Goal: Task Accomplishment & Management: Complete application form

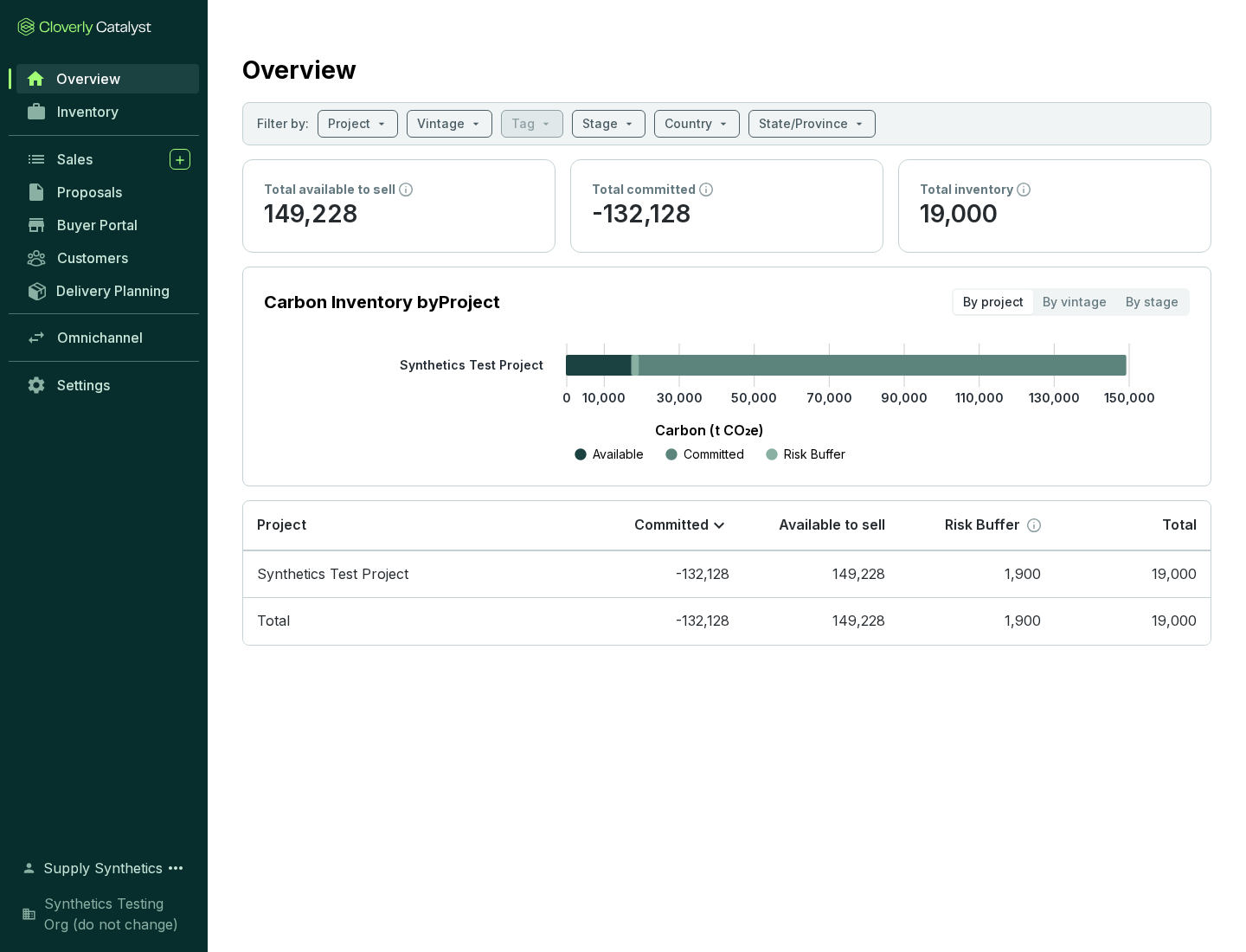
click at [108, 193] on span "Proposals" at bounding box center [89, 193] width 65 height 17
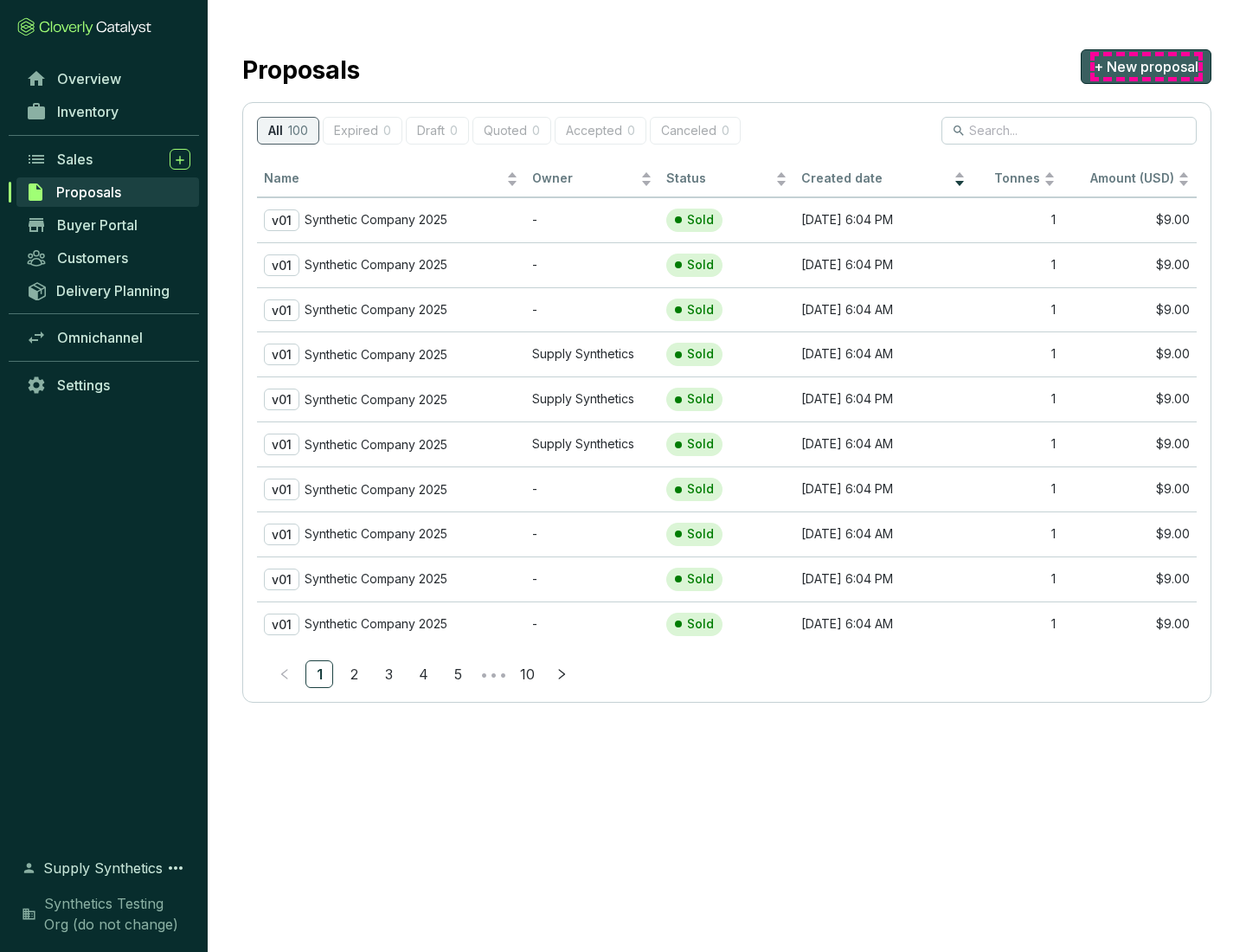
click at [1145, 67] on span "+ New proposal" at bounding box center [1146, 66] width 104 height 20
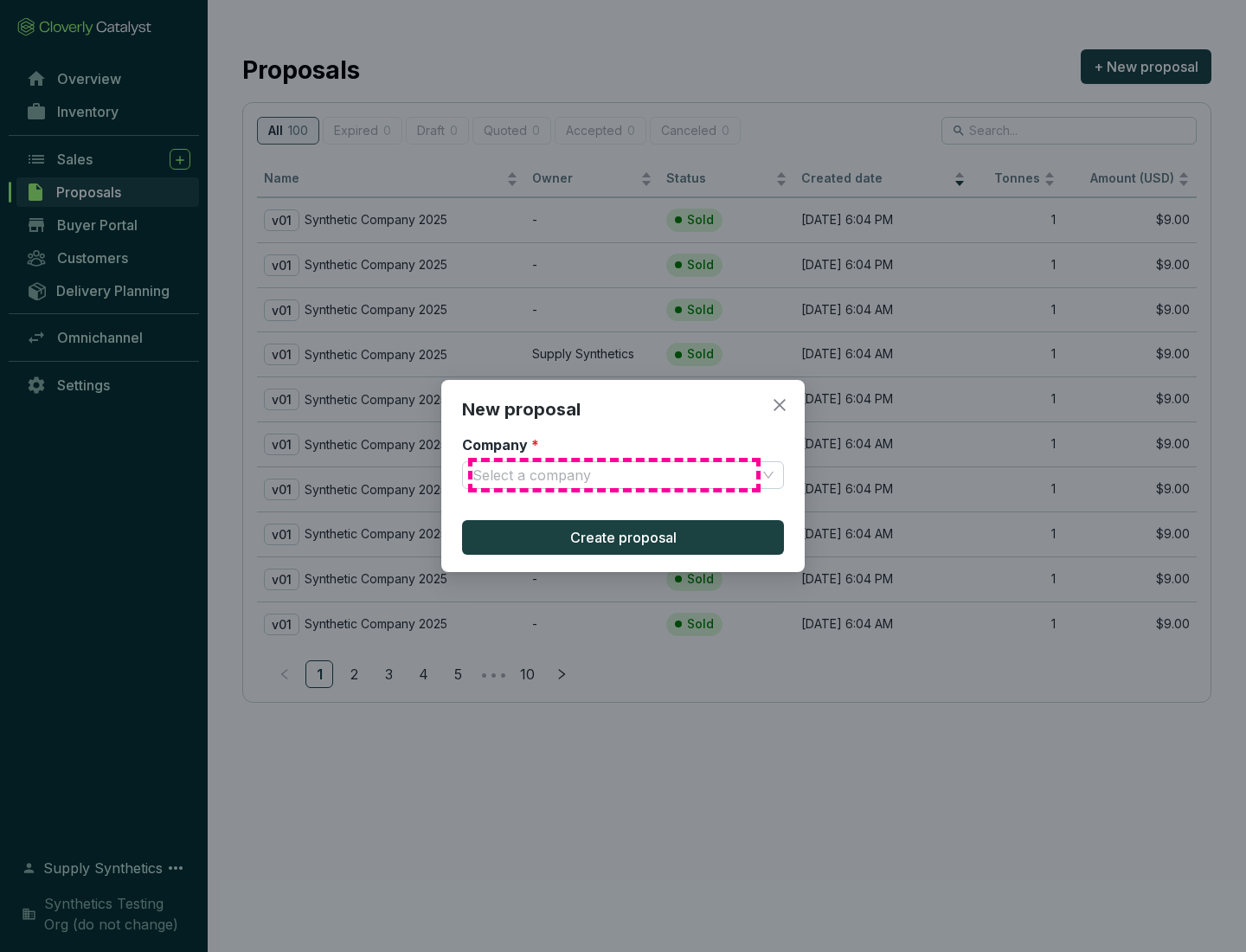
click at [614, 475] on input "Company *" at bounding box center [613, 475] width 283 height 26
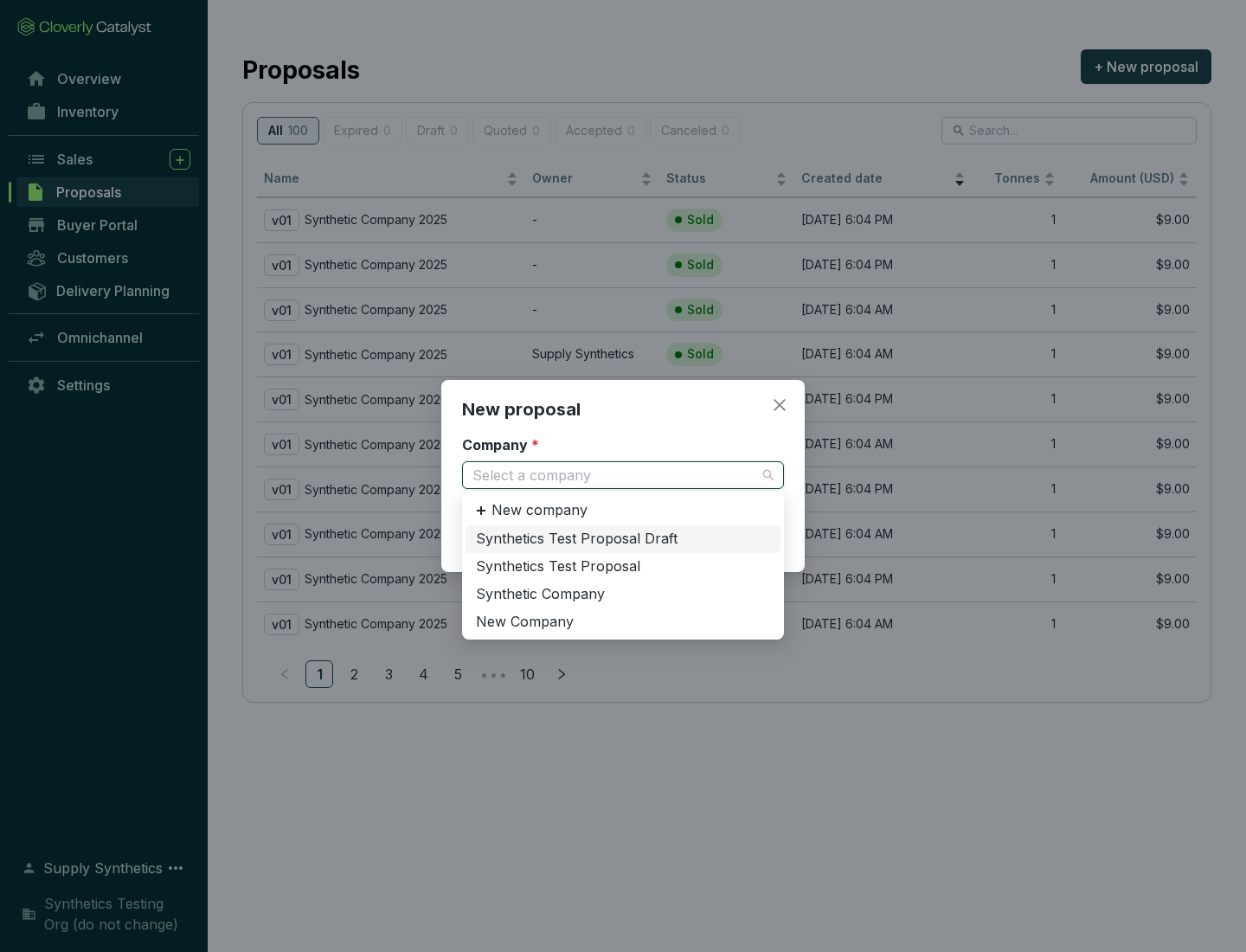
click at [623, 594] on div "Synthetic Company" at bounding box center [623, 595] width 294 height 19
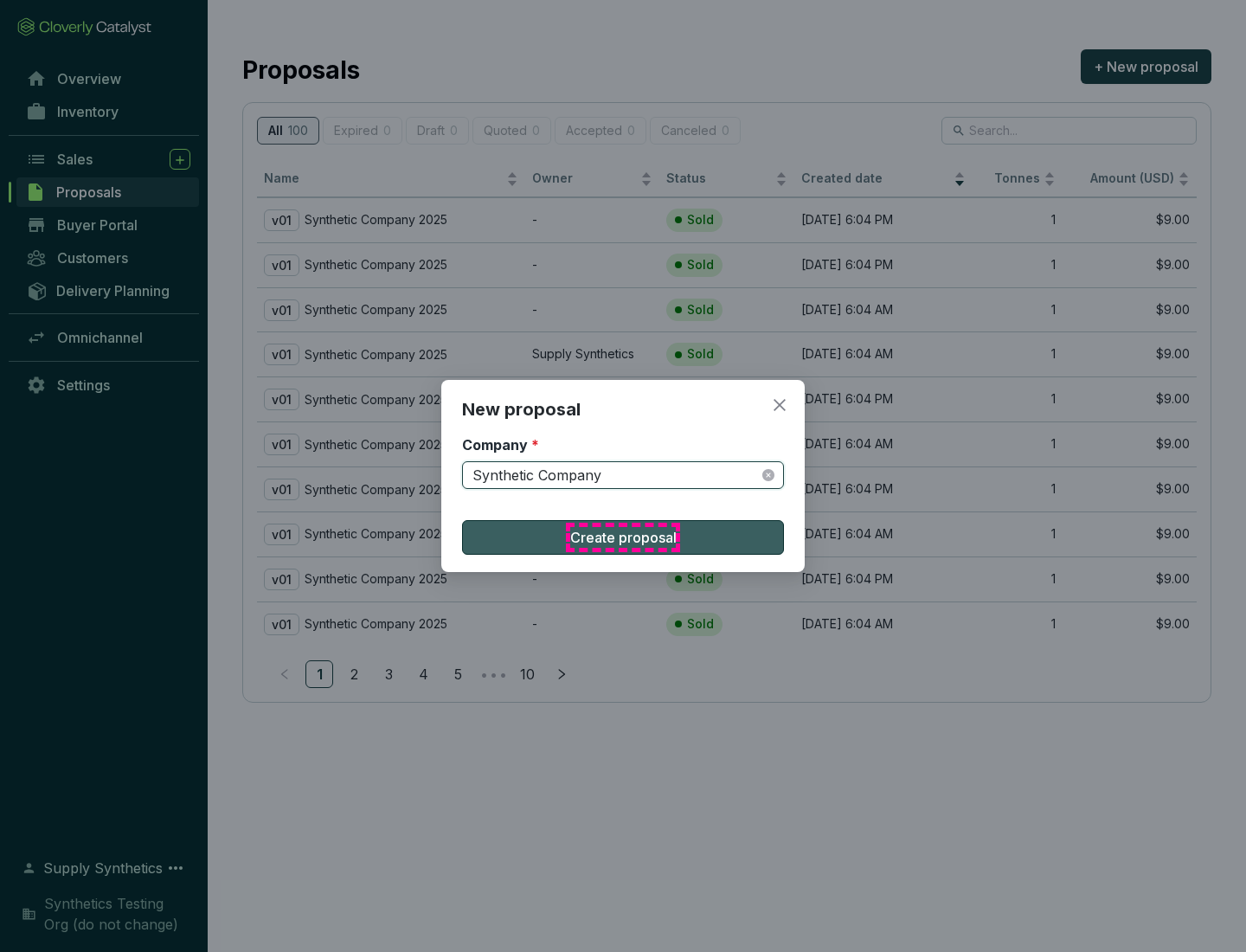
click at [623, 537] on span "Create proposal" at bounding box center [623, 537] width 106 height 20
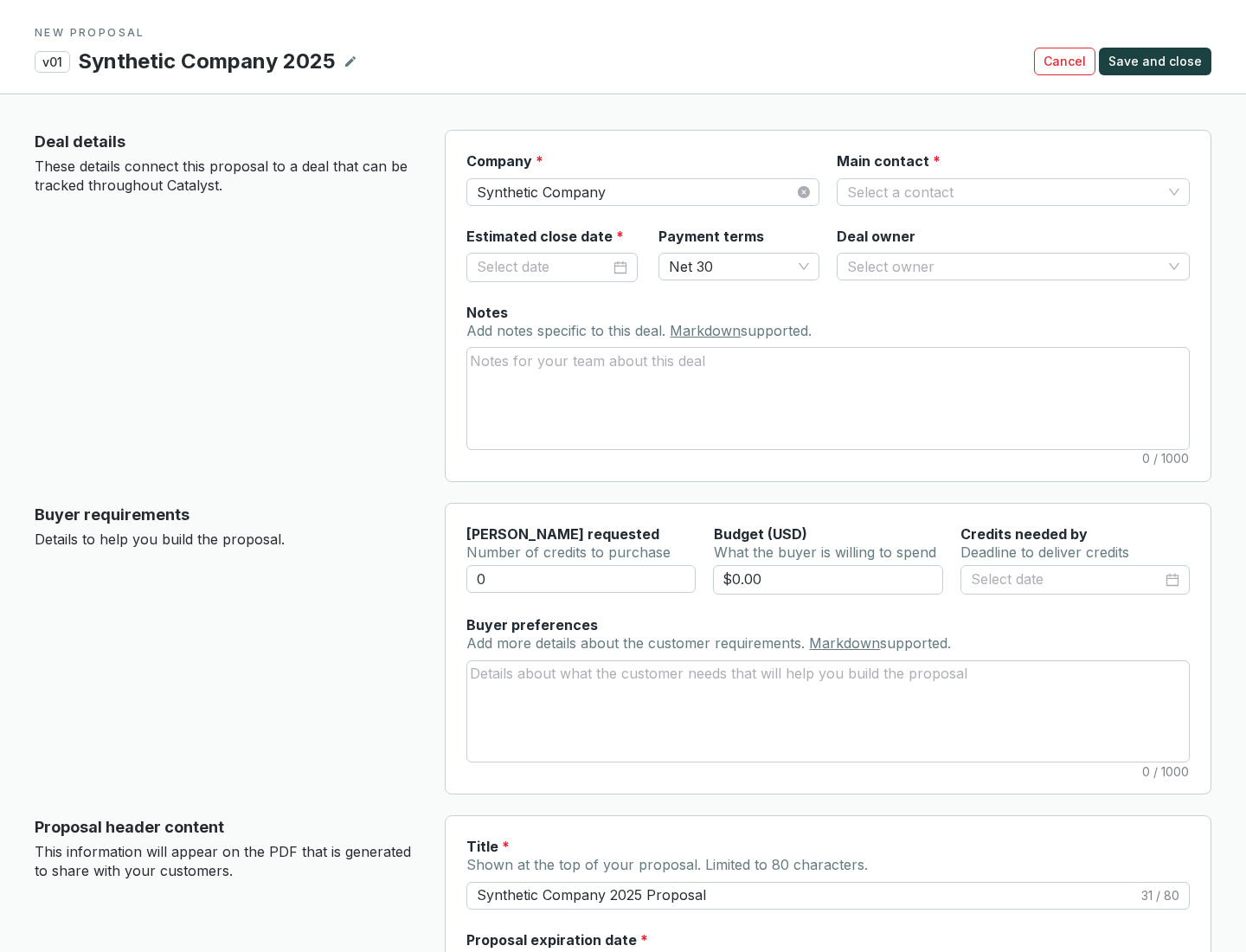
click at [1004, 192] on input "Main contact *" at bounding box center [1005, 192] width 315 height 26
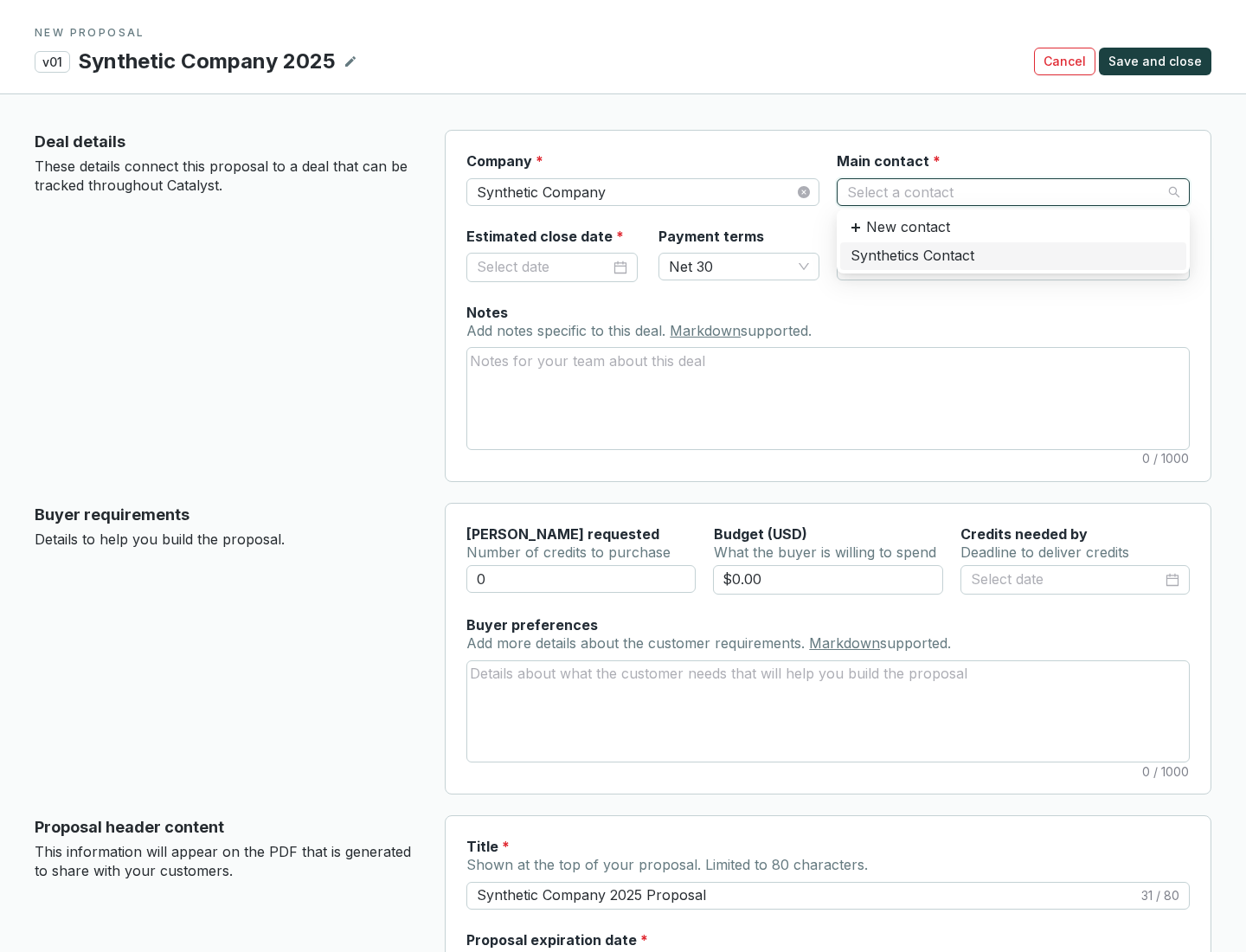
click at [1013, 255] on div "Synthetics Contact" at bounding box center [1013, 256] width 325 height 19
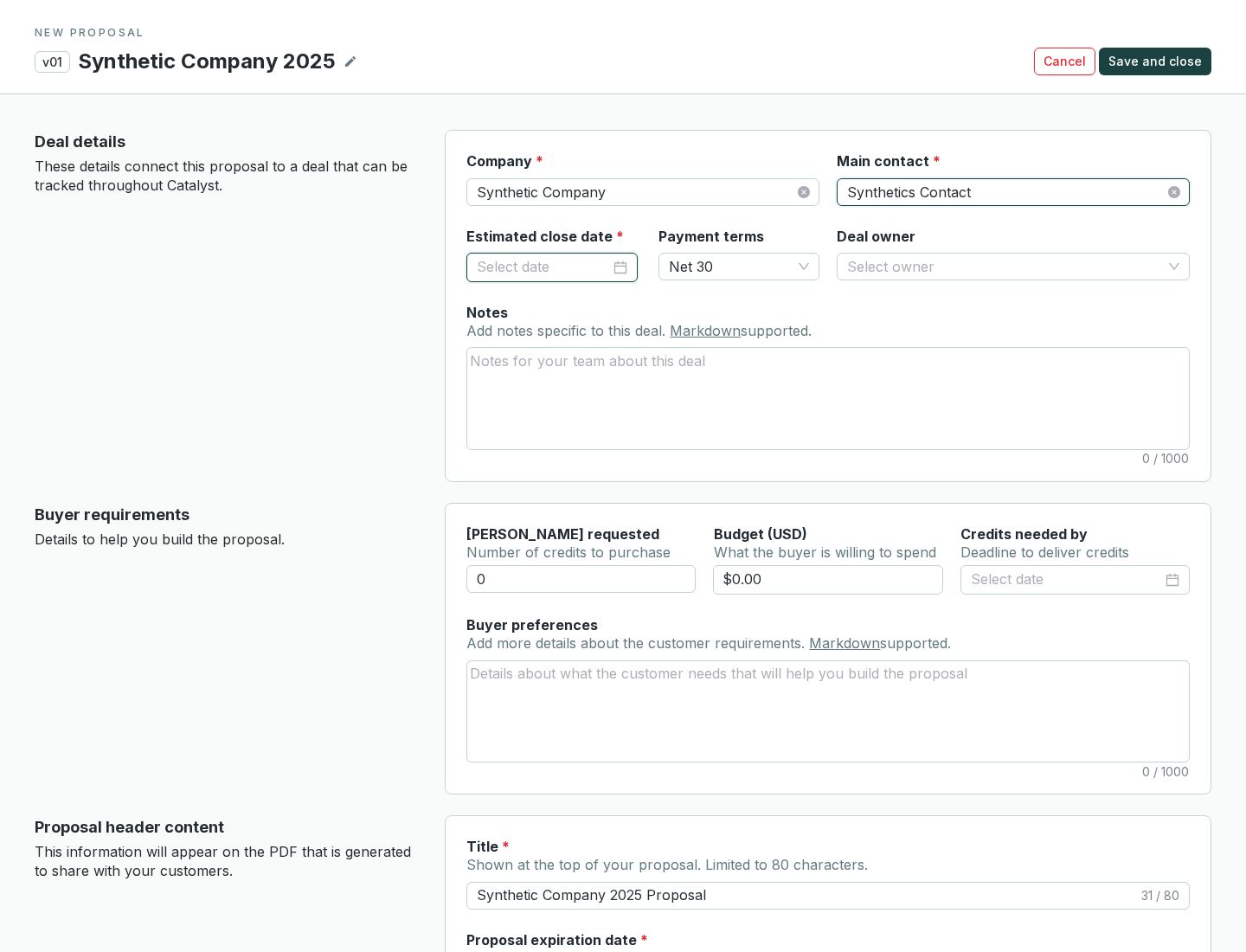
click at [544, 267] on input "Estimated close date *" at bounding box center [544, 267] width 134 height 22
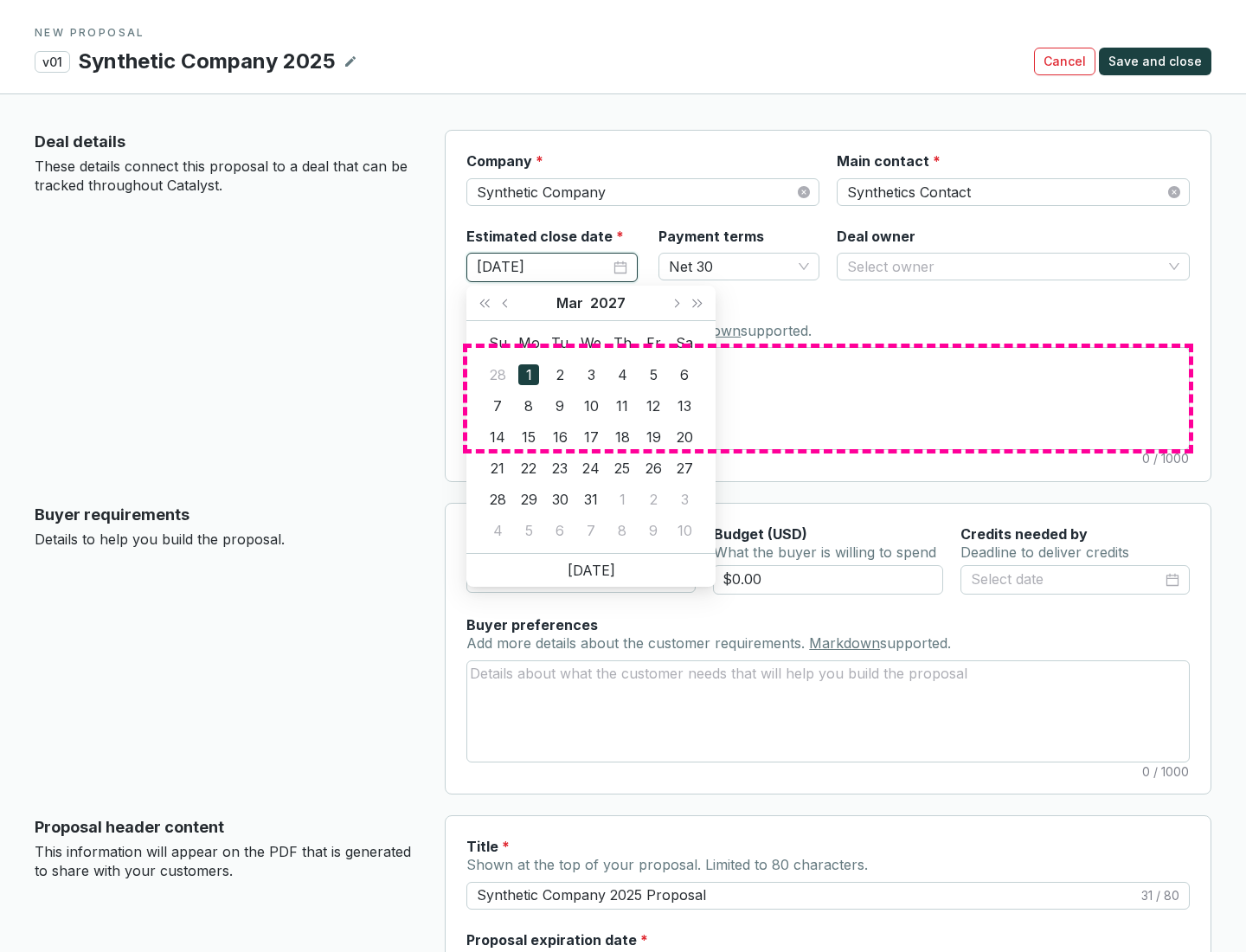
type input "[DATE]"
click at [828, 398] on textarea "Notes Add notes specific to this deal. Markdown supported." at bounding box center [828, 399] width 722 height 101
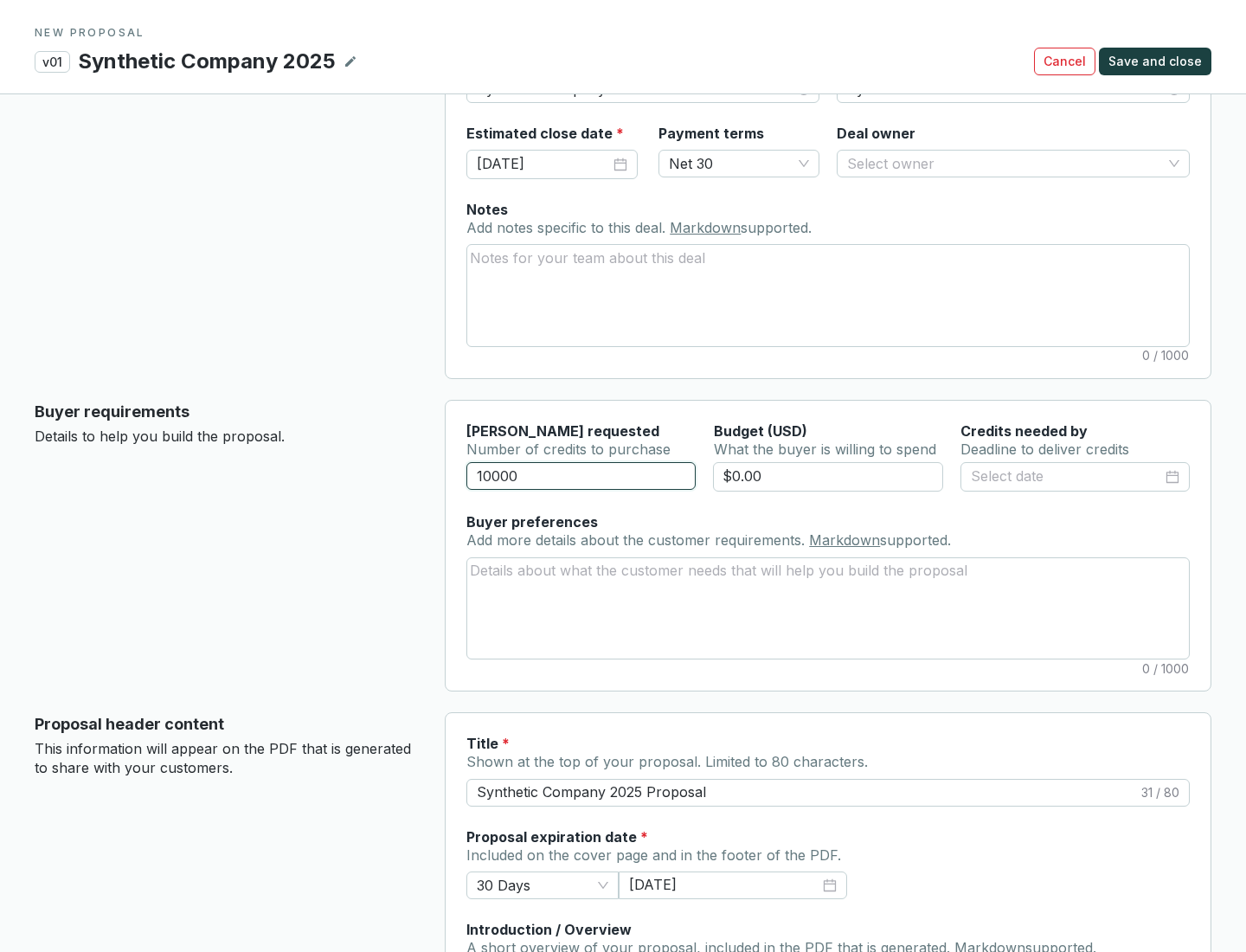
scroll to position [104, 0]
type input "10000"
type input "$0.00"
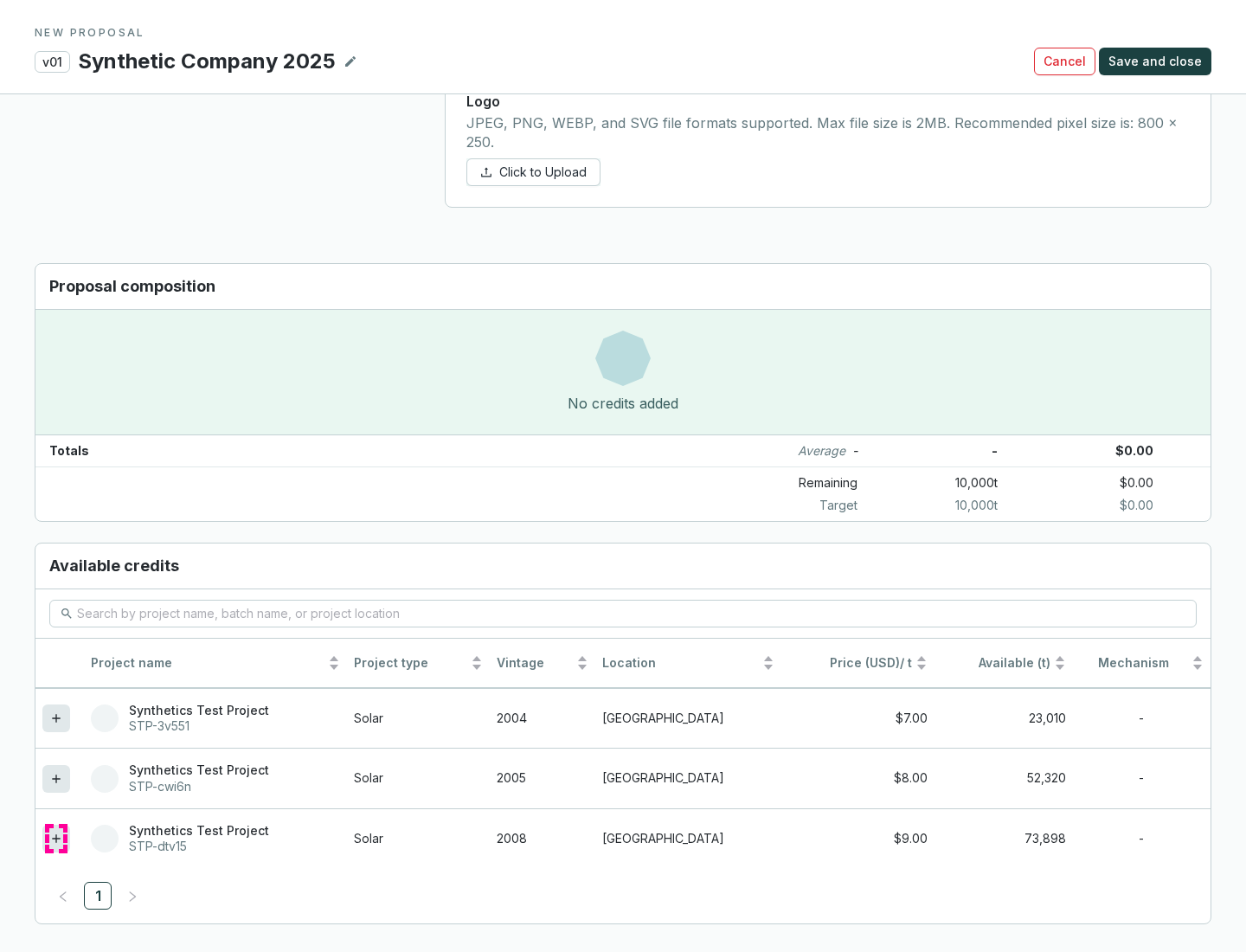
click at [56, 839] on icon at bounding box center [56, 838] width 8 height 8
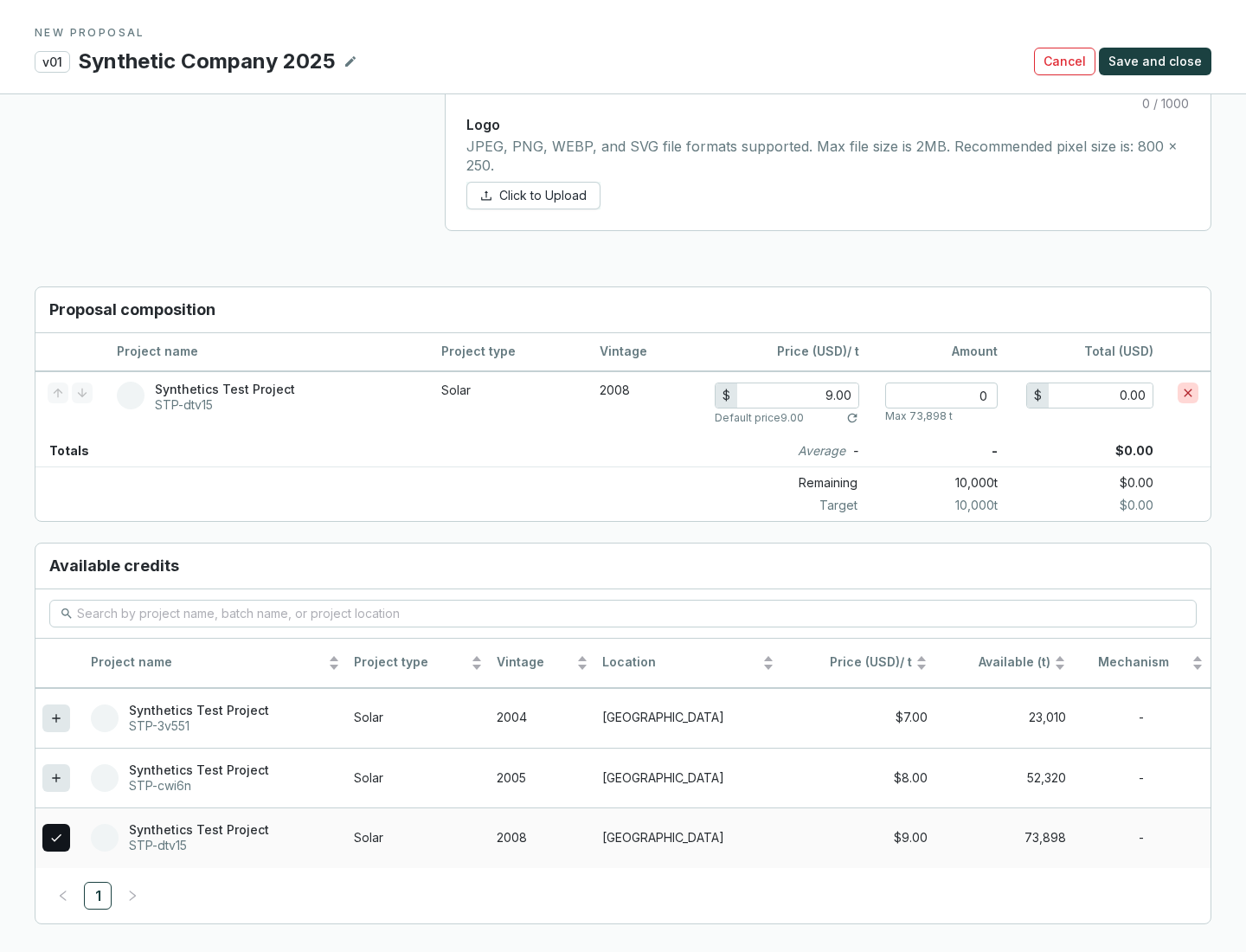
scroll to position [996, 0]
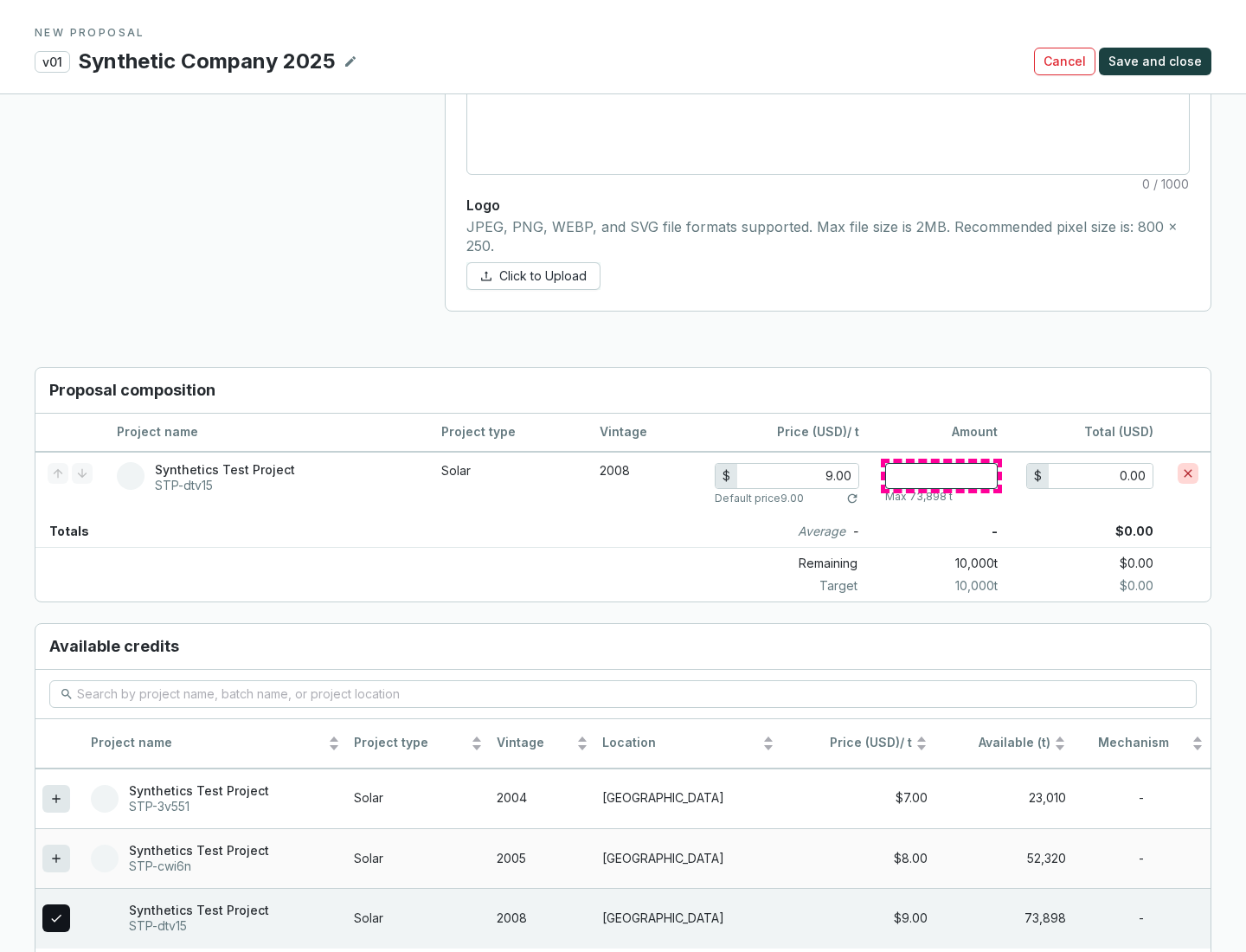
type input "1"
type input "9.00"
type input "1"
click at [1158, 62] on span "Save and close" at bounding box center [1155, 62] width 94 height 17
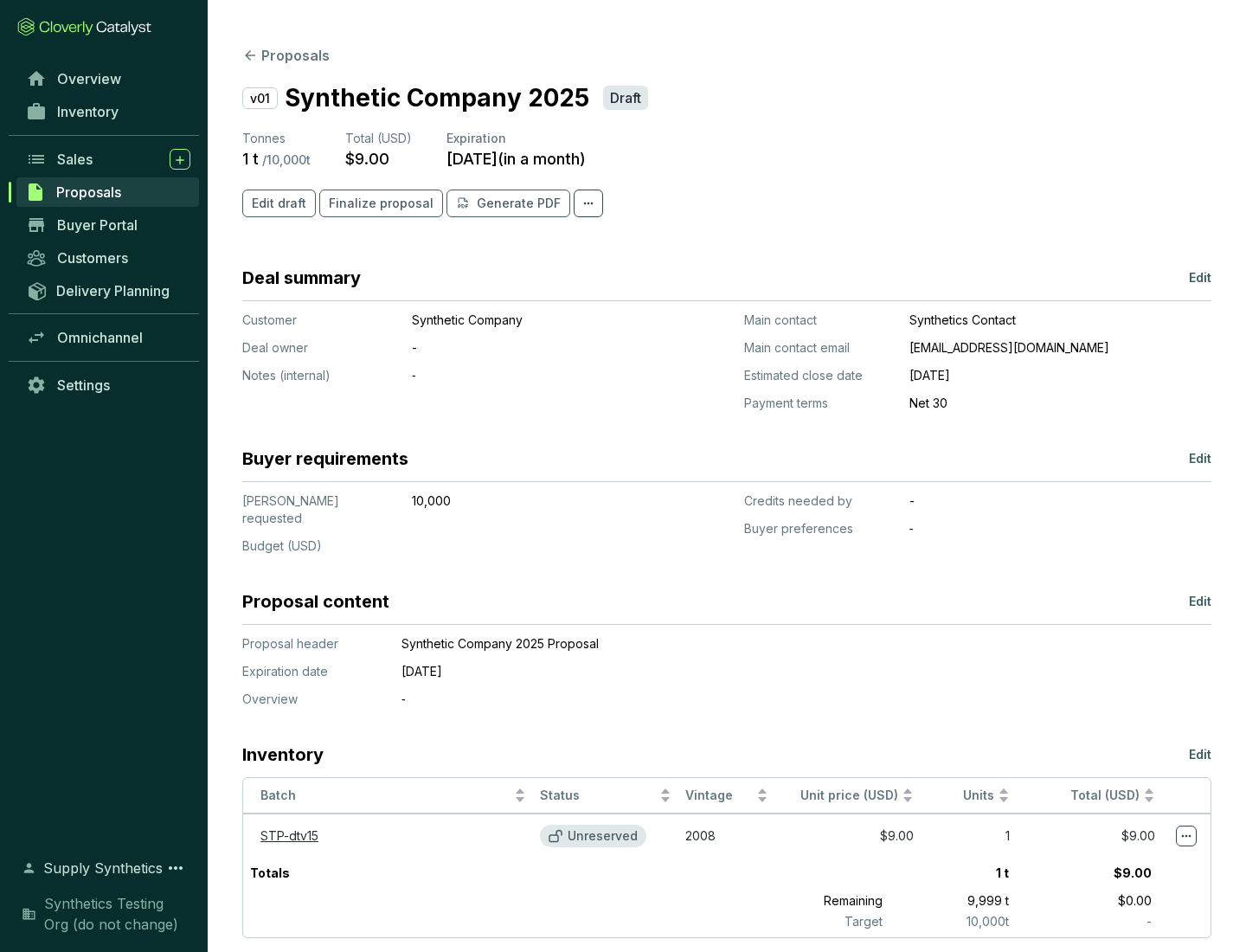
click at [375, 203] on span "Finalize proposal" at bounding box center [381, 203] width 104 height 17
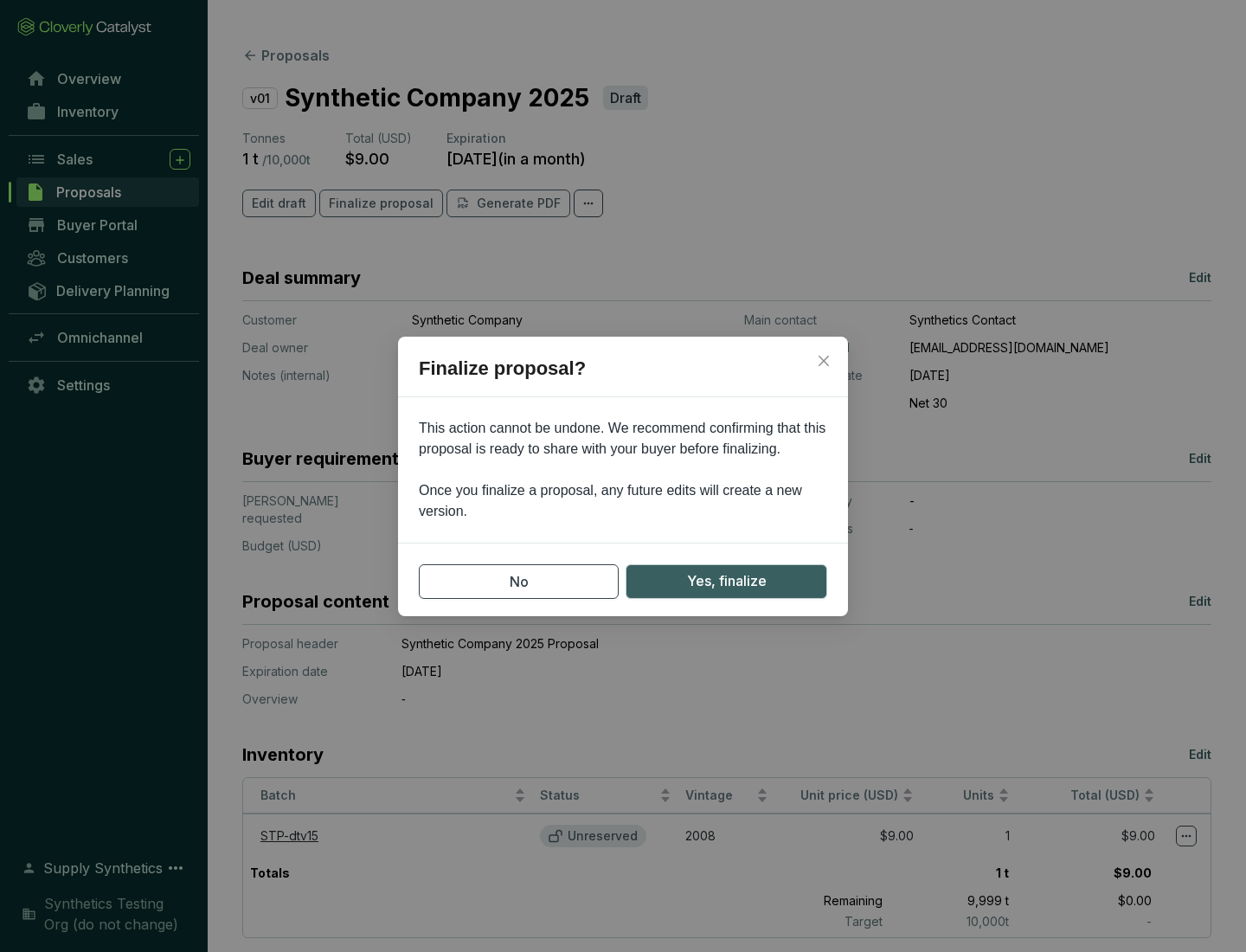
click at [726, 580] on span "Yes, finalize" at bounding box center [727, 580] width 79 height 21
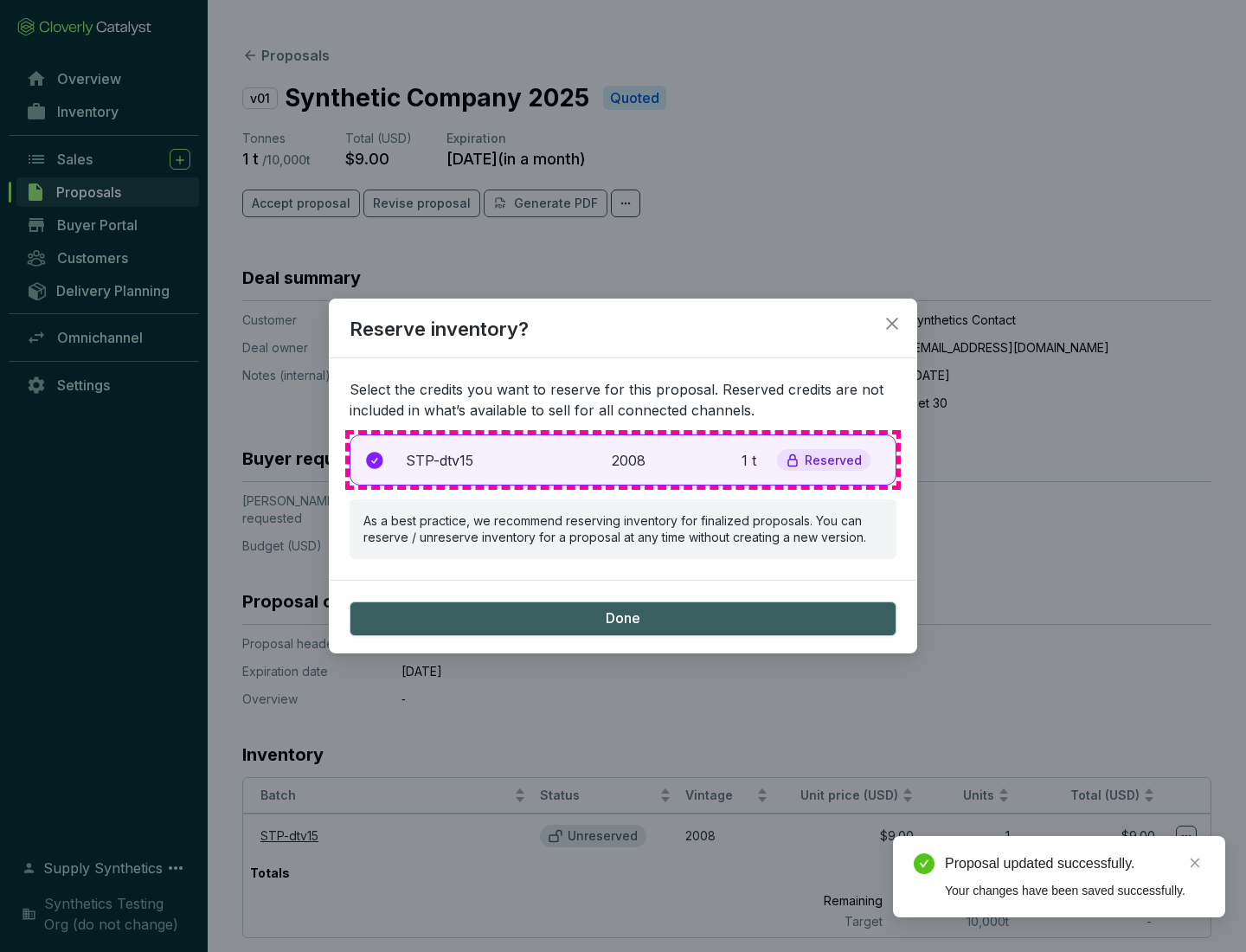
click at [623, 460] on p "2008" at bounding box center [630, 460] width 38 height 20
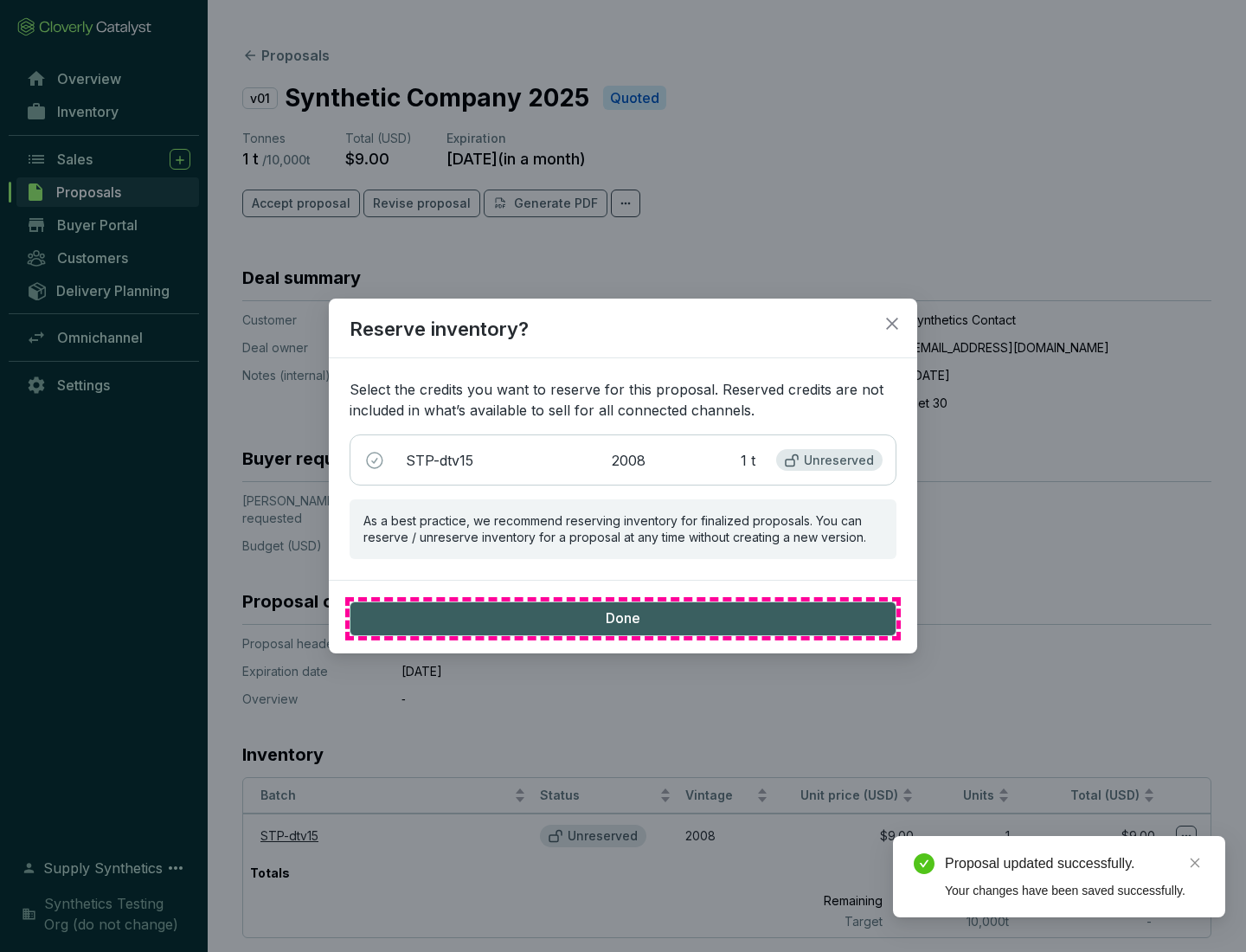
click at [623, 618] on span "Done" at bounding box center [623, 619] width 35 height 19
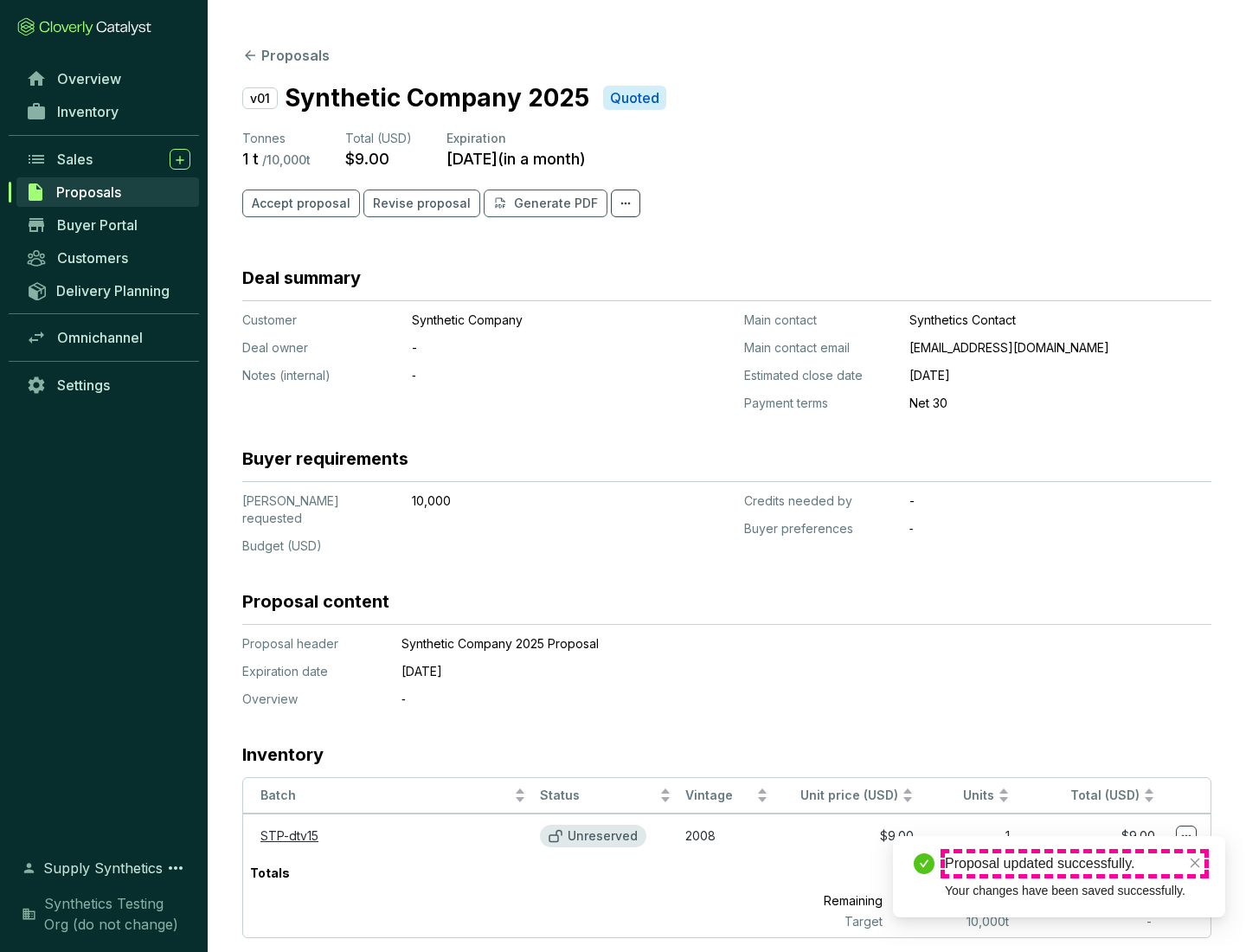
click at [1075, 864] on div "Proposal updated successfully." at bounding box center [1075, 863] width 259 height 20
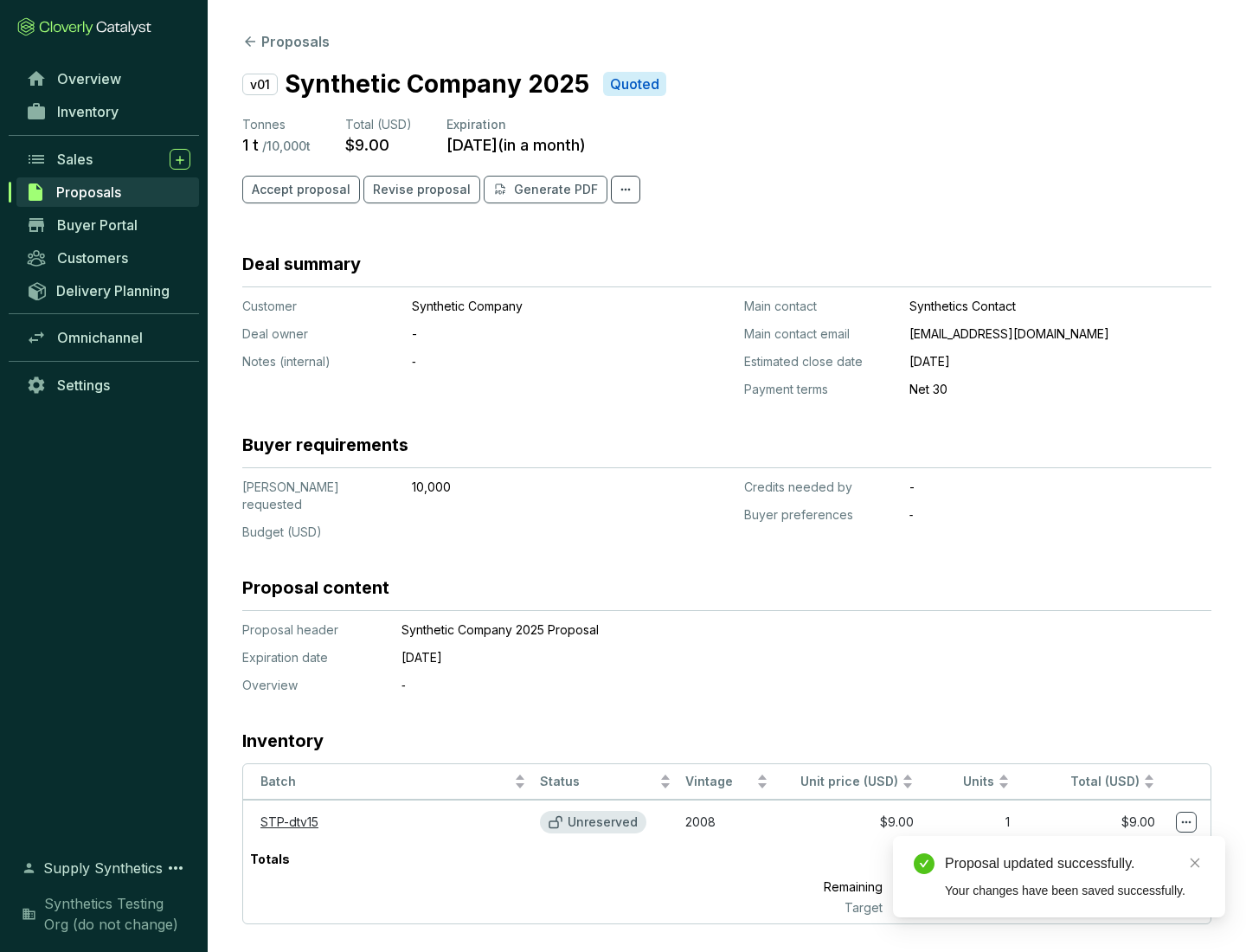
click at [1186, 821] on icon at bounding box center [1187, 822] width 10 height 3
click at [1134, 844] on div "Proposal updated successfully. Your changes have been saved successfully." at bounding box center [1058, 877] width 332 height 81
click at [1075, 864] on div "Proposal updated successfully." at bounding box center [1075, 863] width 259 height 20
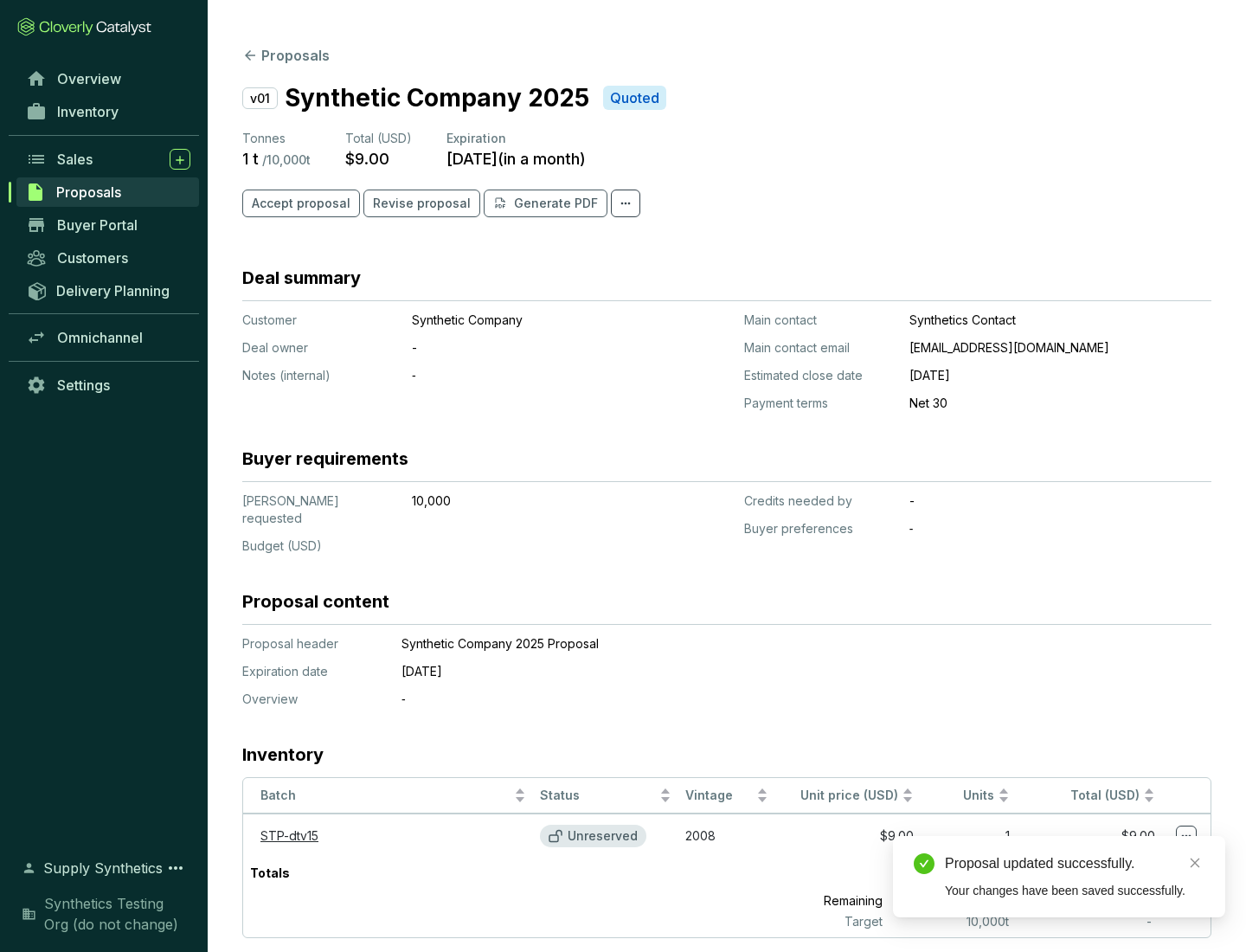
click at [299, 203] on span "Accept proposal" at bounding box center [301, 203] width 99 height 17
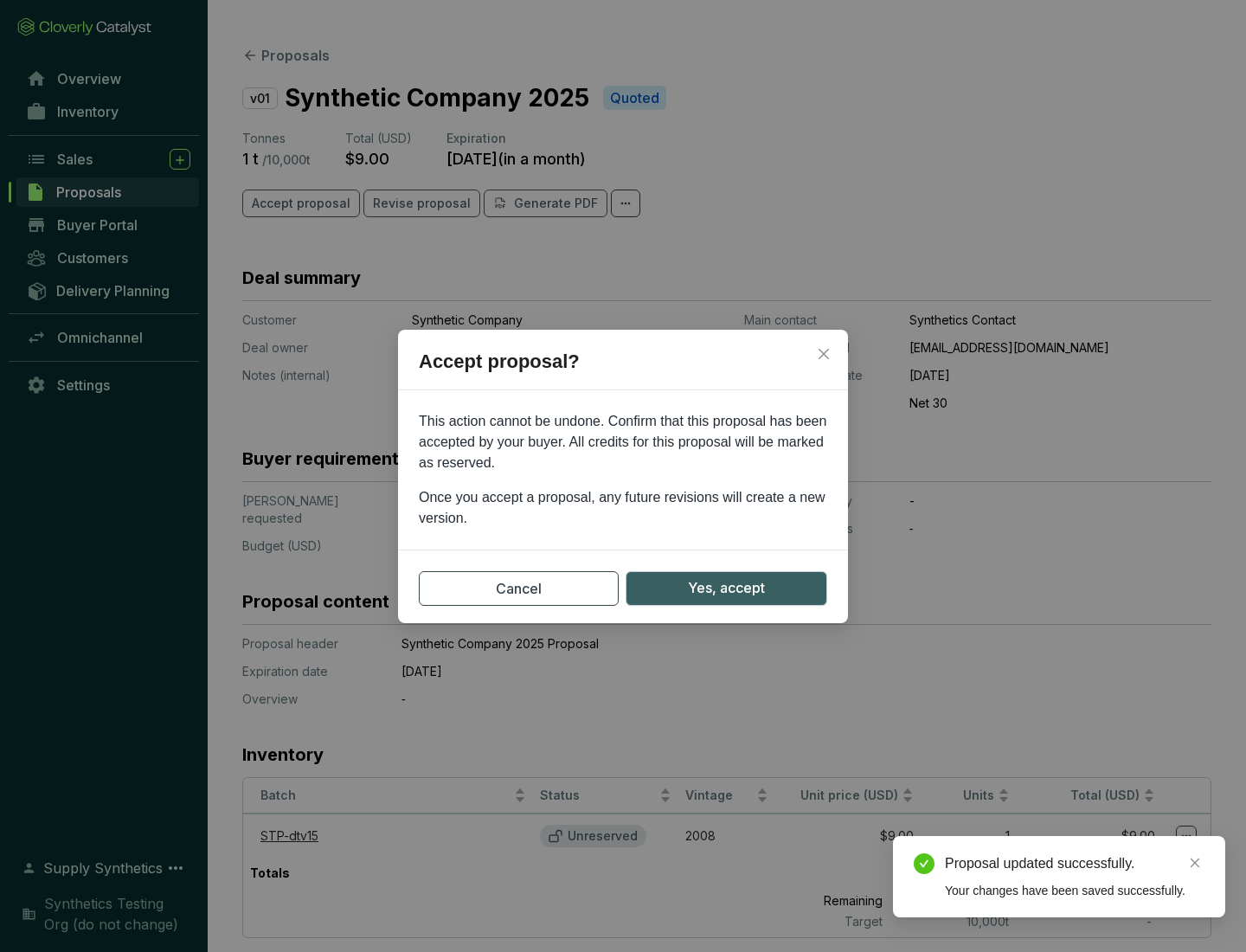
click at [726, 587] on span "Yes, accept" at bounding box center [727, 588] width 77 height 21
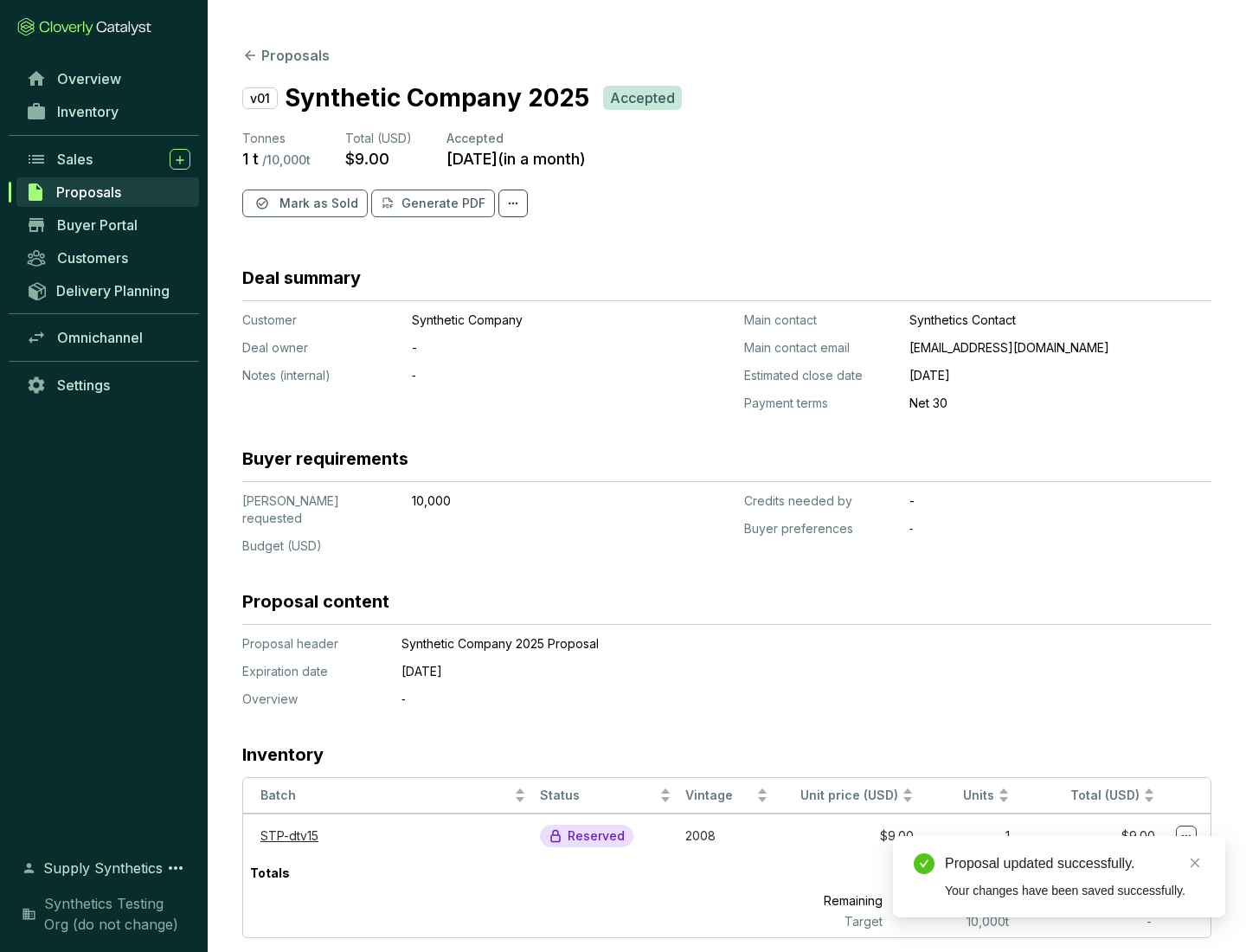
click at [316, 203] on span "Mark as Sold" at bounding box center [318, 203] width 78 height 17
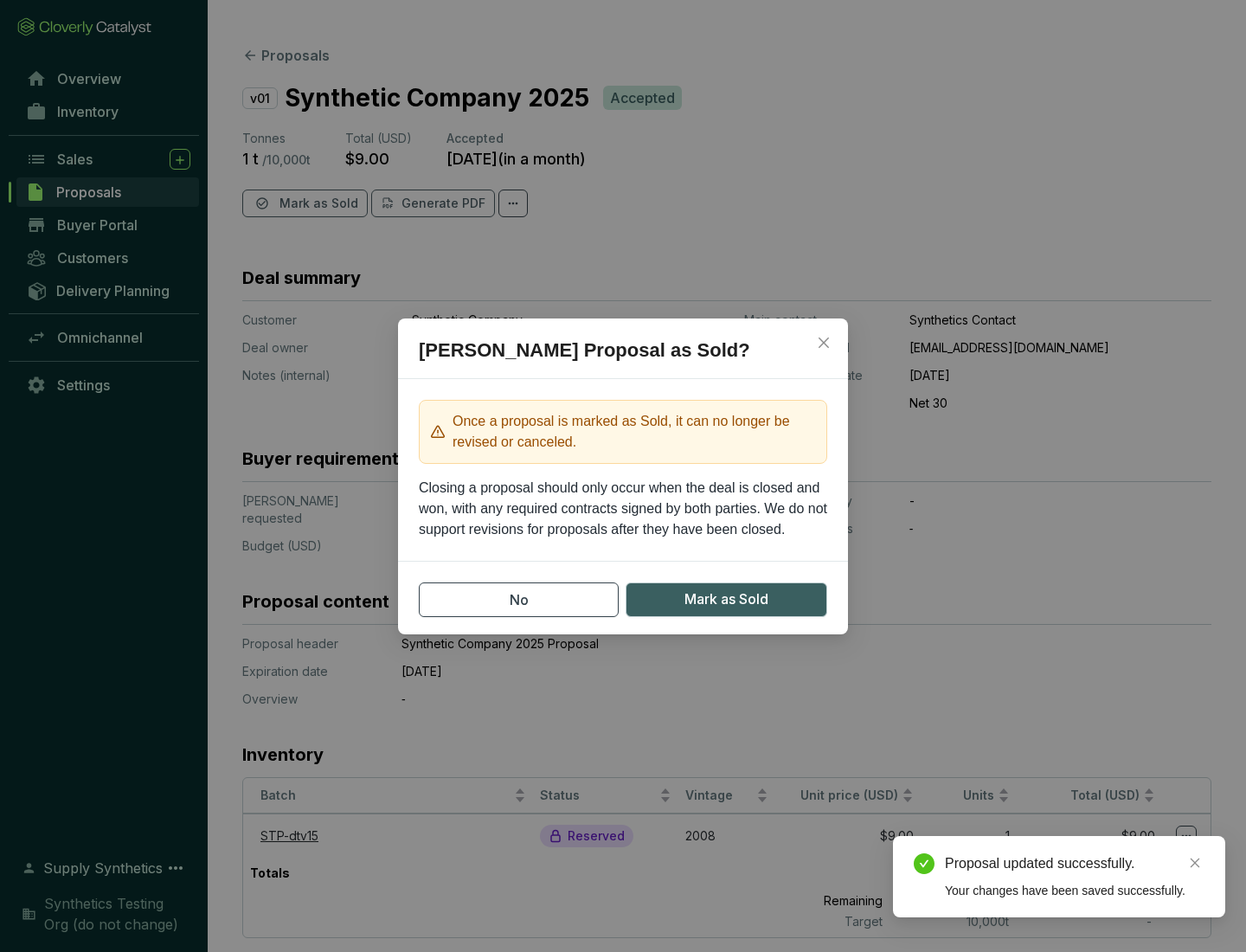
click at [726, 599] on span "Mark as Sold" at bounding box center [727, 599] width 84 height 21
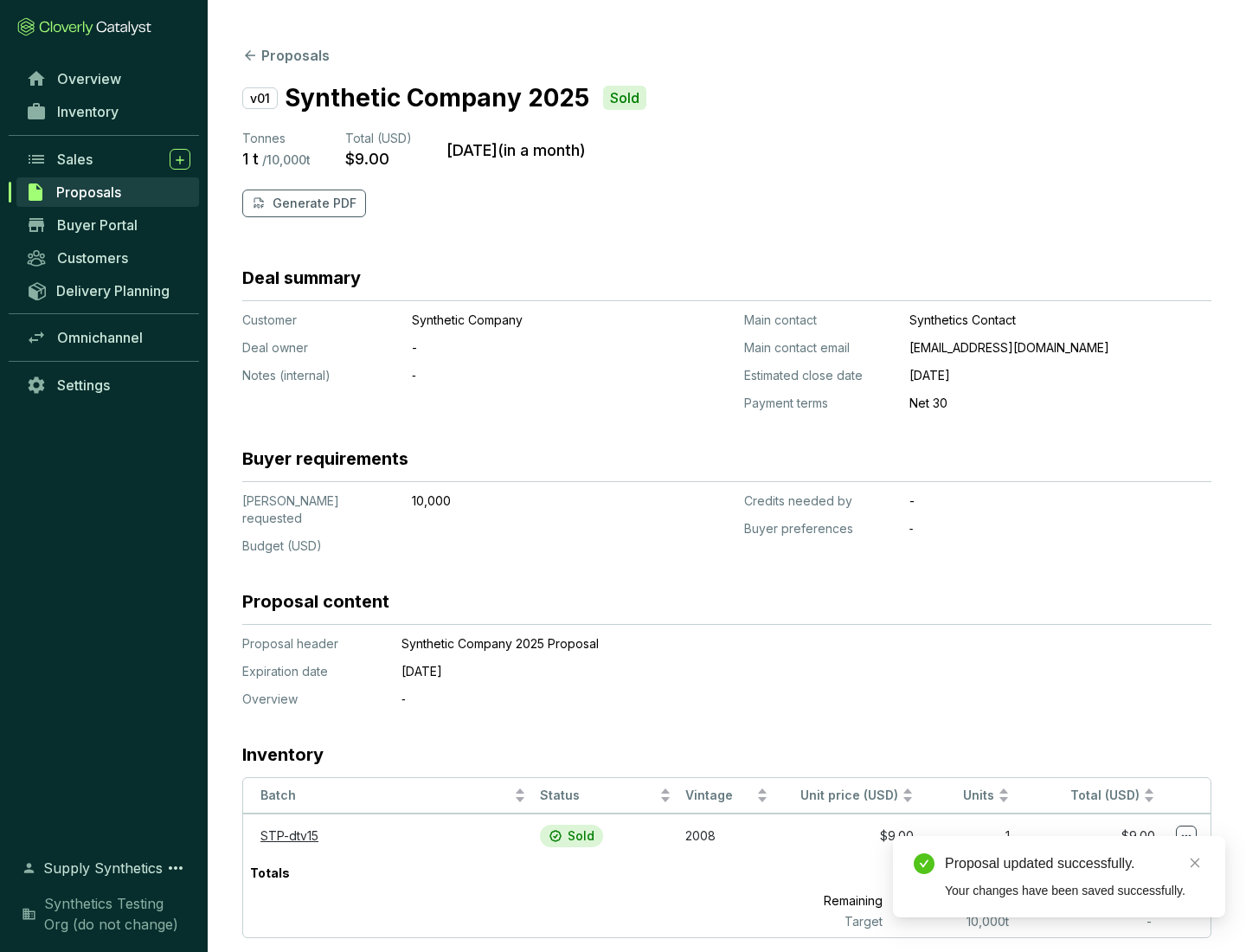
click at [312, 203] on p "Generate PDF" at bounding box center [314, 203] width 84 height 17
click at [1075, 845] on div "Download Complete" at bounding box center [1075, 844] width 259 height 20
